Goal: Navigation & Orientation: Find specific page/section

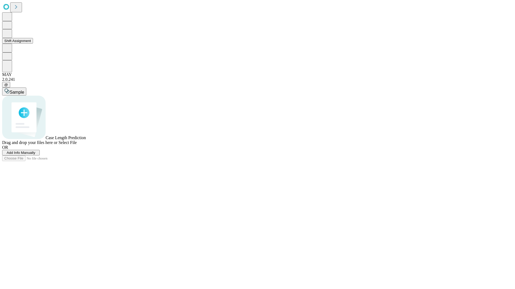
click at [33, 44] on button "Shift Assignment" at bounding box center [17, 41] width 31 height 6
